Goal: Transaction & Acquisition: Purchase product/service

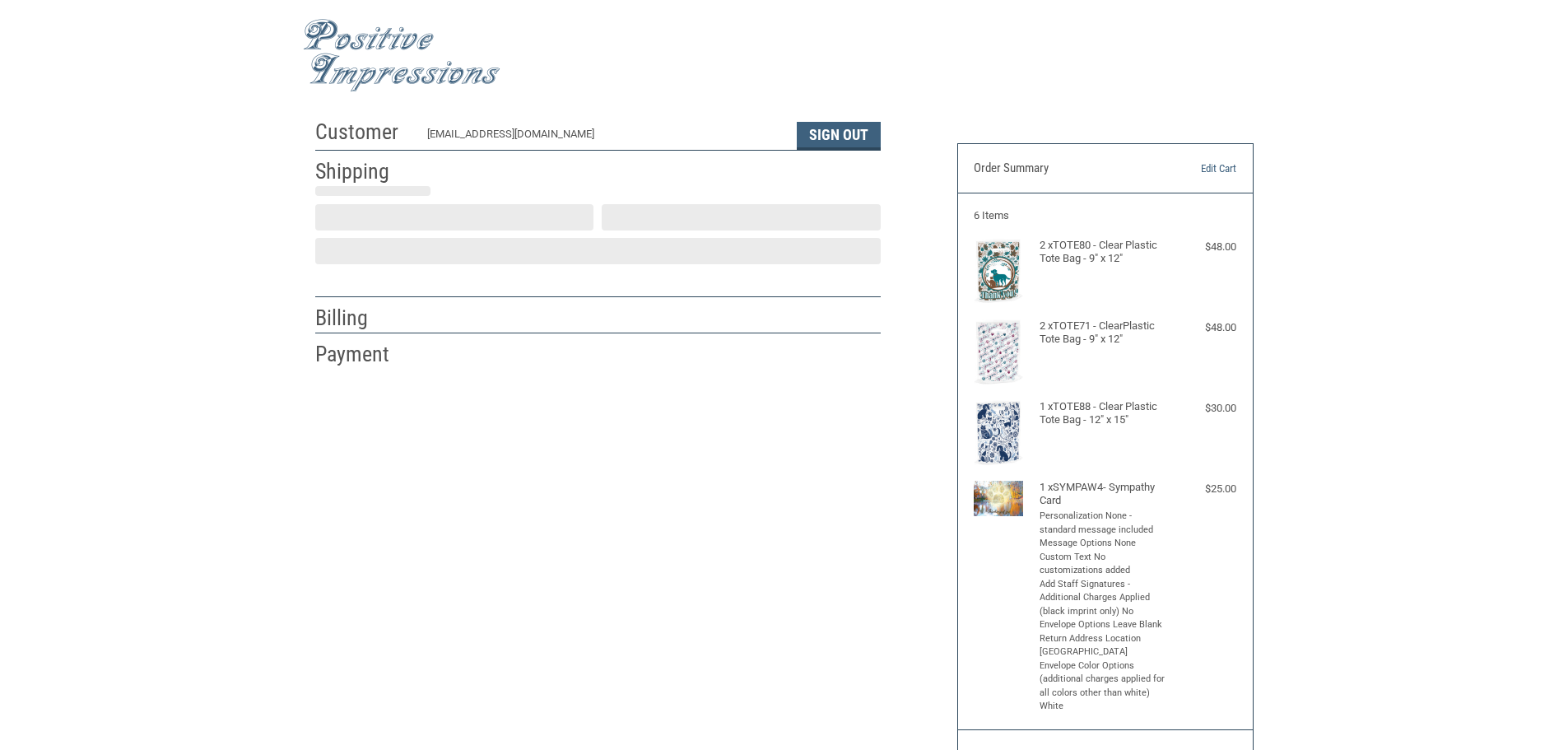
scroll to position [2, 0]
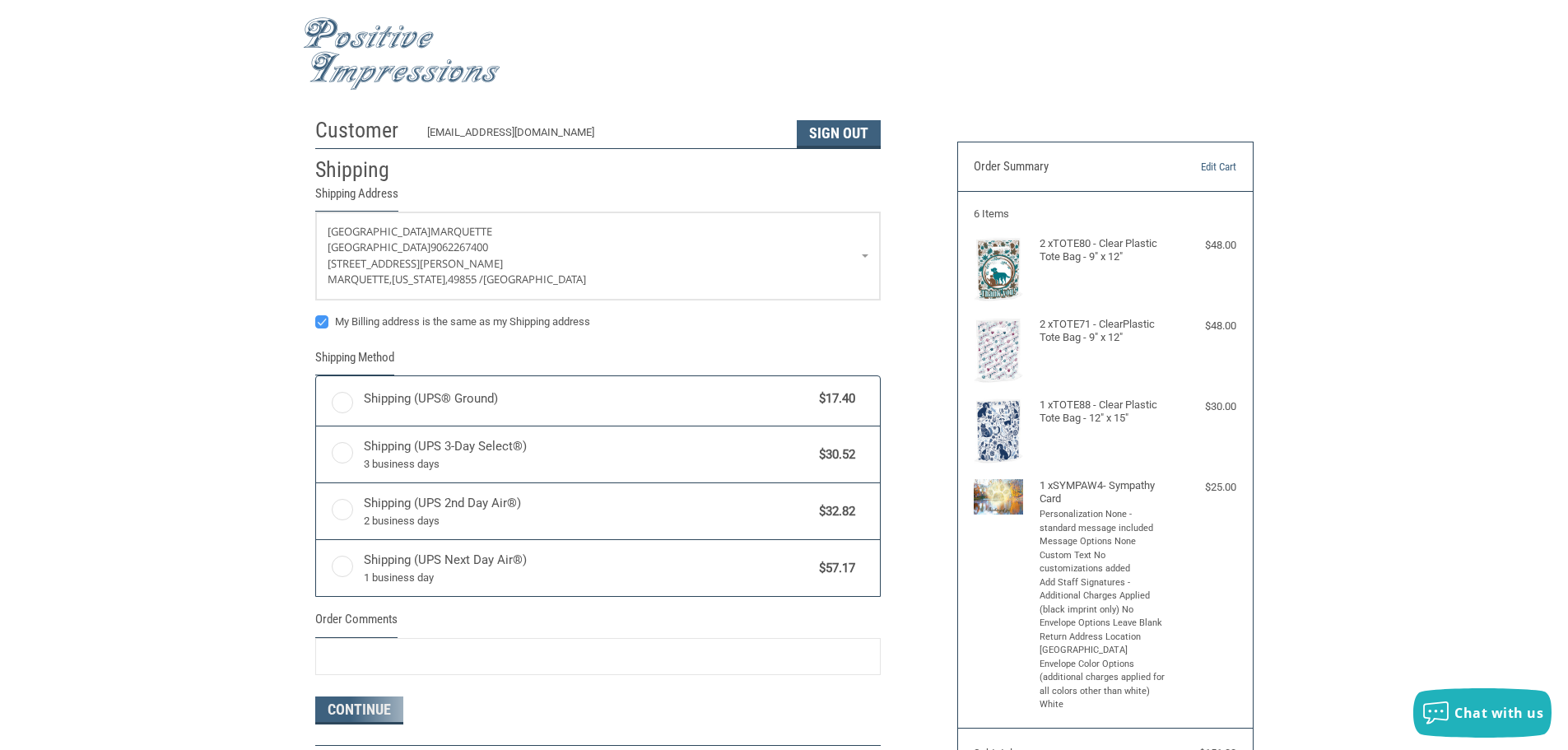
radio input "true"
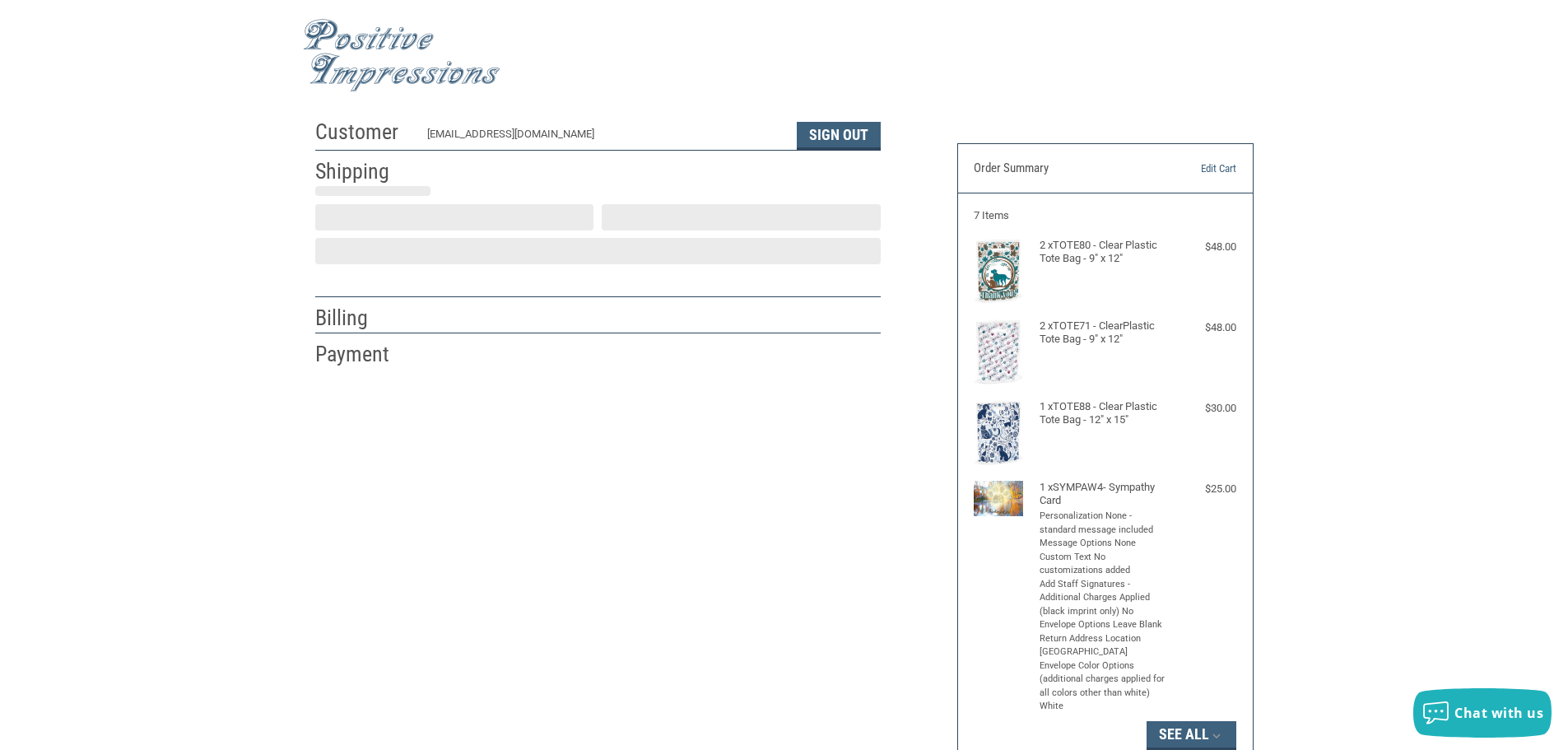
scroll to position [2, 0]
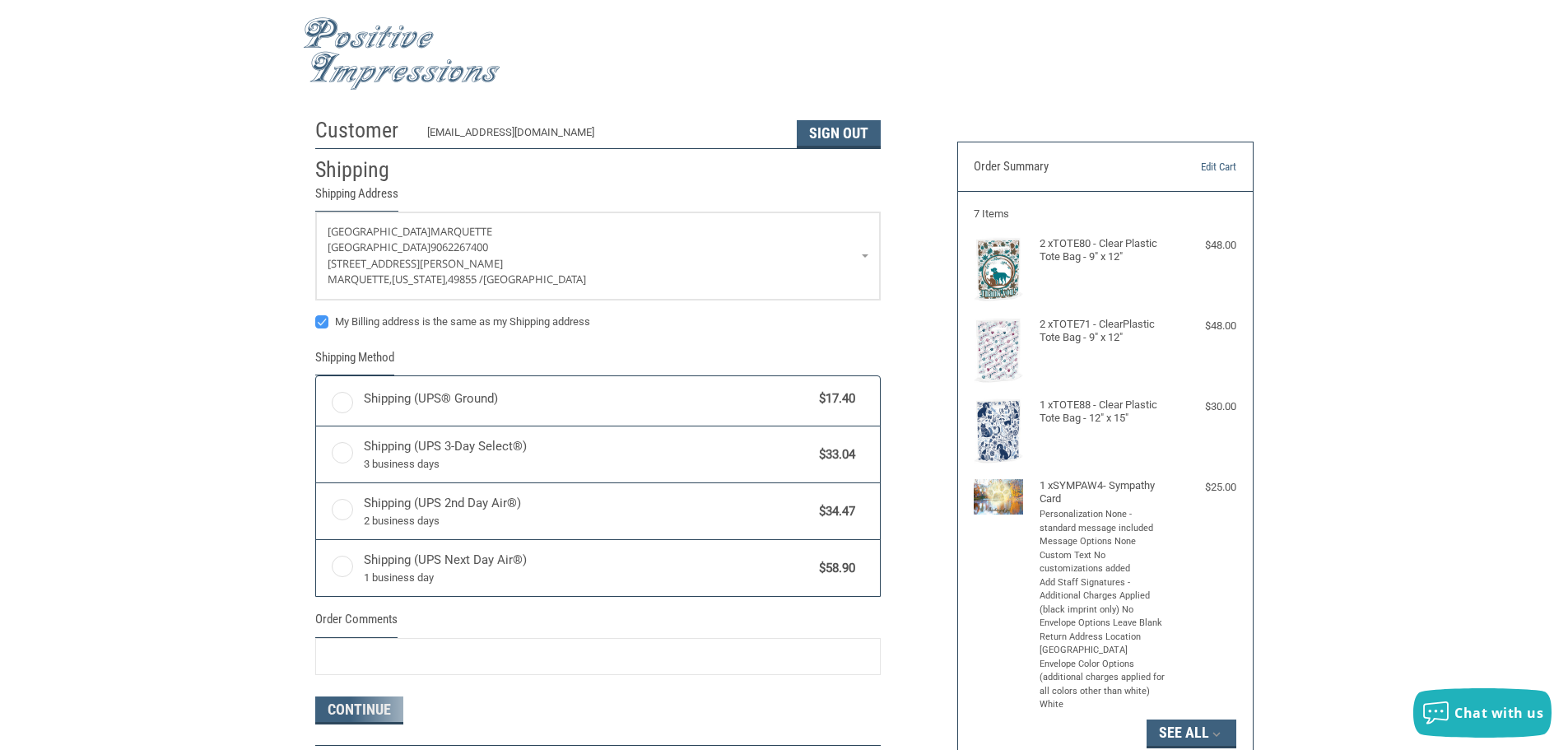
radio input "true"
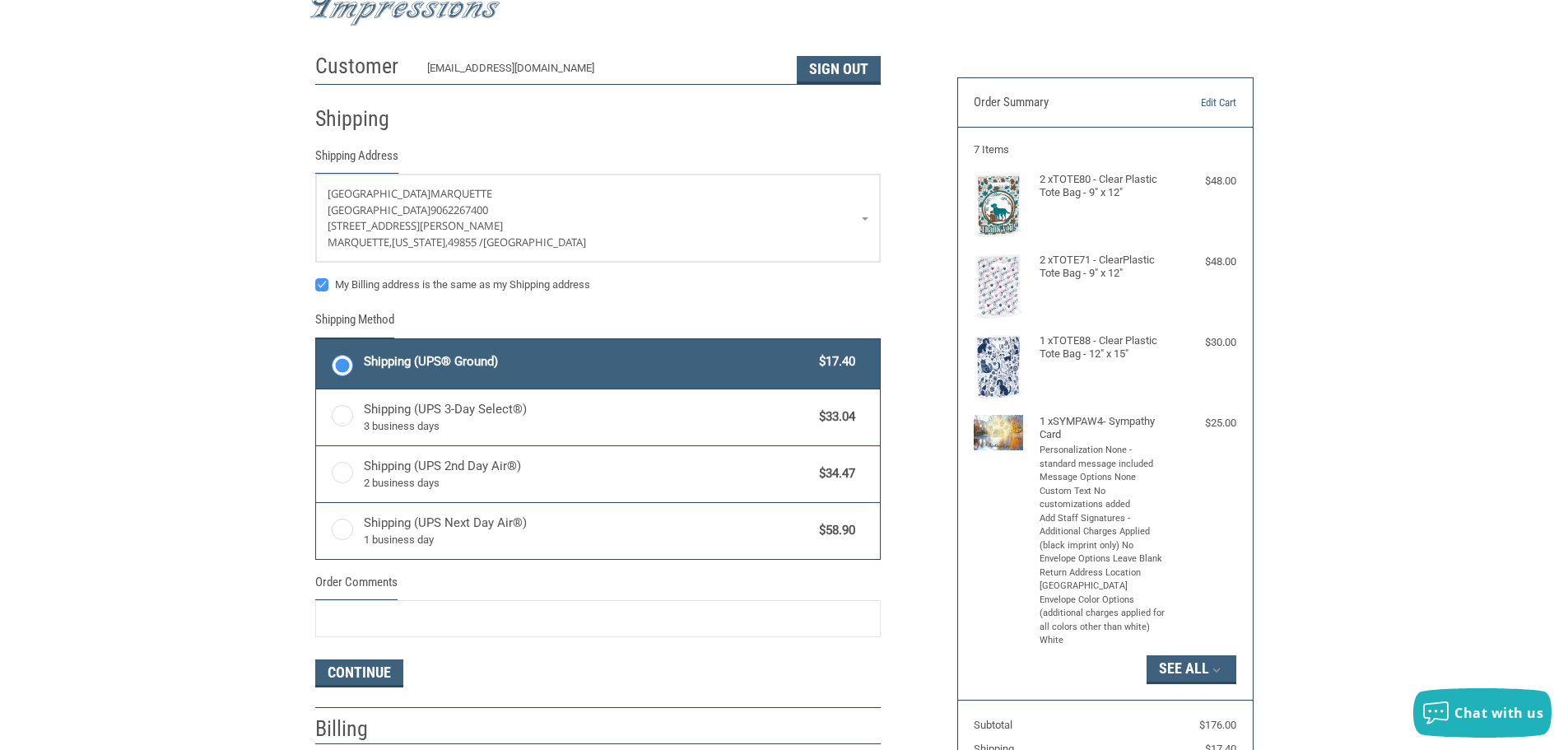
scroll to position [84, 0]
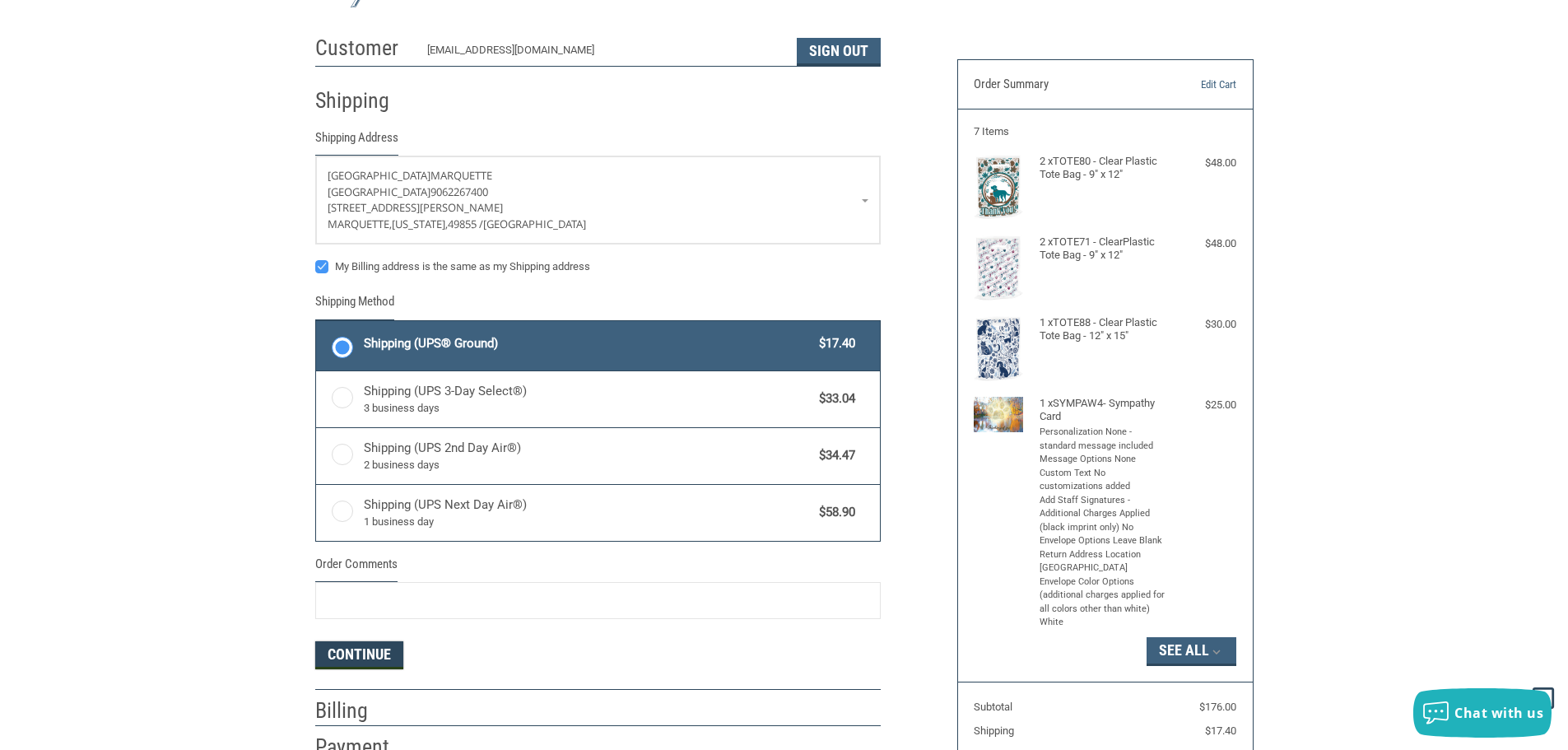
click at [388, 657] on button "Continue" at bounding box center [360, 656] width 88 height 28
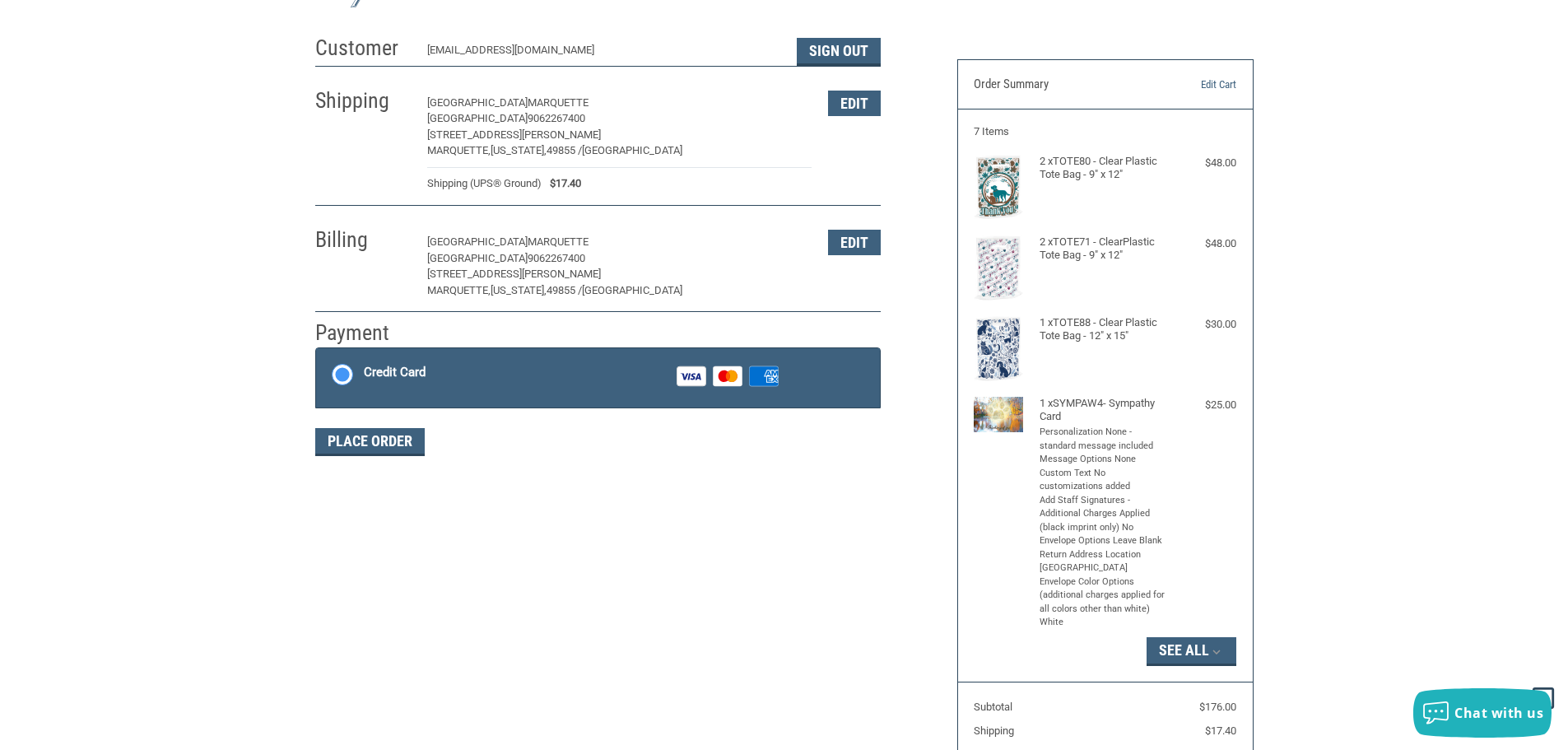
scroll to position [170, 0]
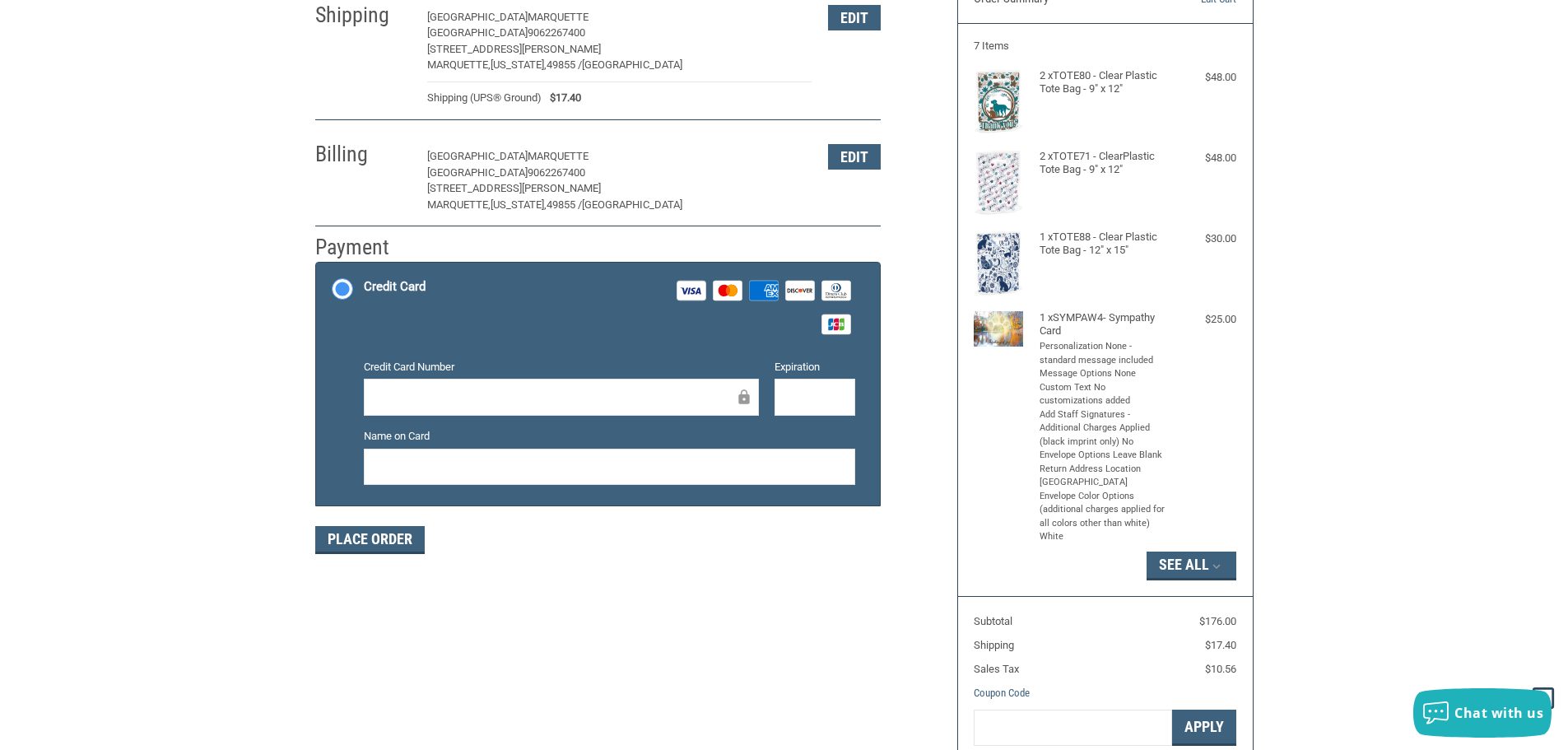
click at [439, 385] on div at bounding box center [561, 397] width 395 height 37
click at [394, 540] on button "Place Order" at bounding box center [370, 540] width 110 height 28
